Goal: Task Accomplishment & Management: Use online tool/utility

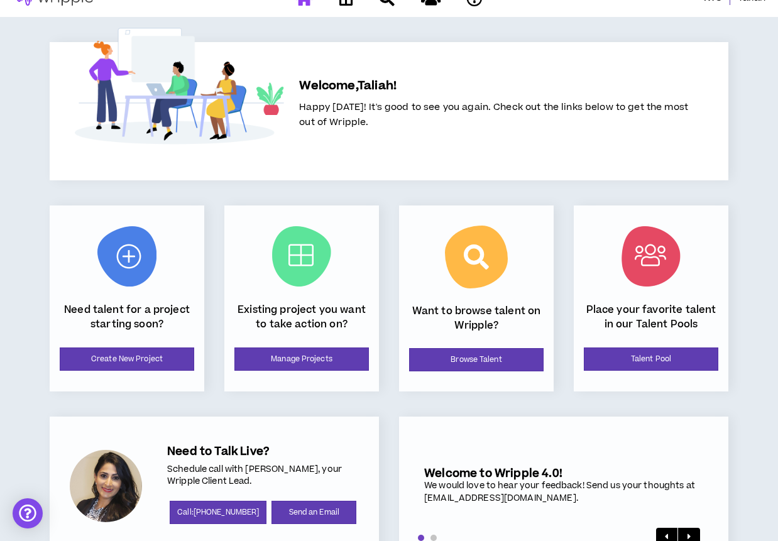
scroll to position [25, 0]
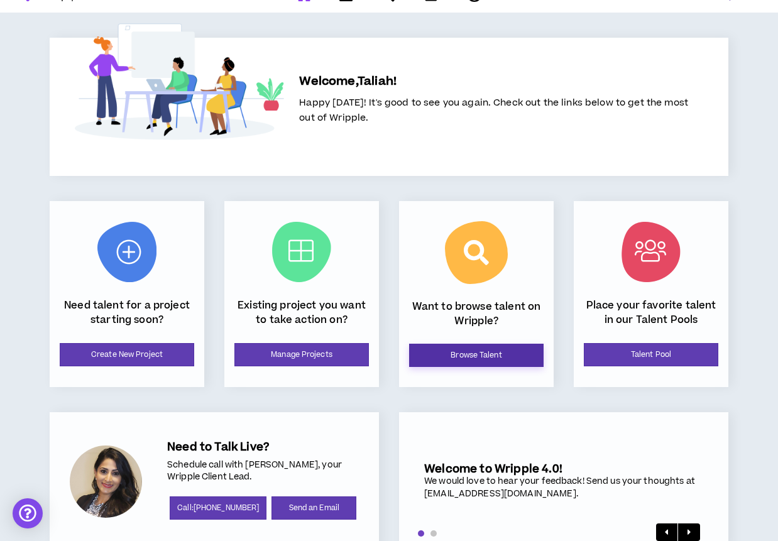
click at [471, 356] on link "Browse Talent" at bounding box center [476, 355] width 135 height 23
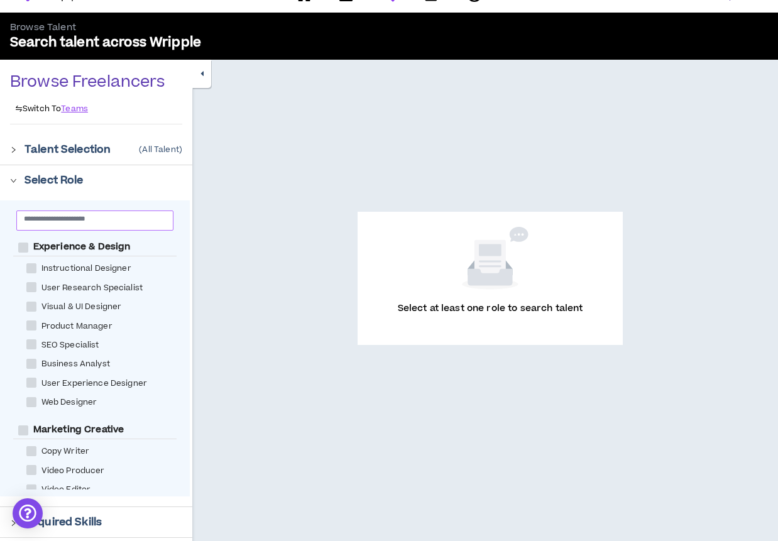
click at [102, 218] on input "text" at bounding box center [90, 218] width 132 height 9
